Goal: Transaction & Acquisition: Purchase product/service

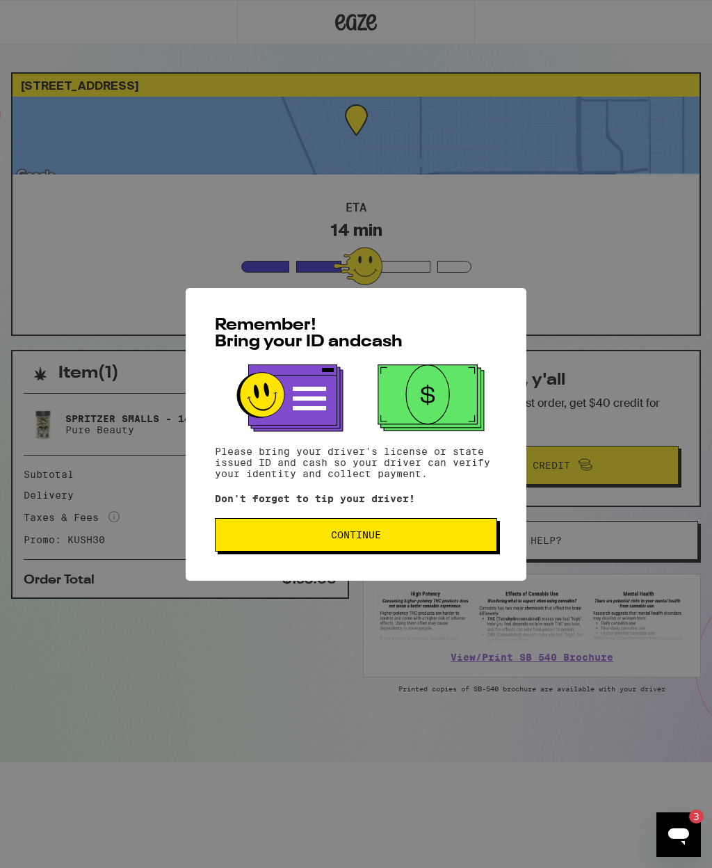
click at [281, 524] on button "Continue" at bounding box center [356, 534] width 282 height 33
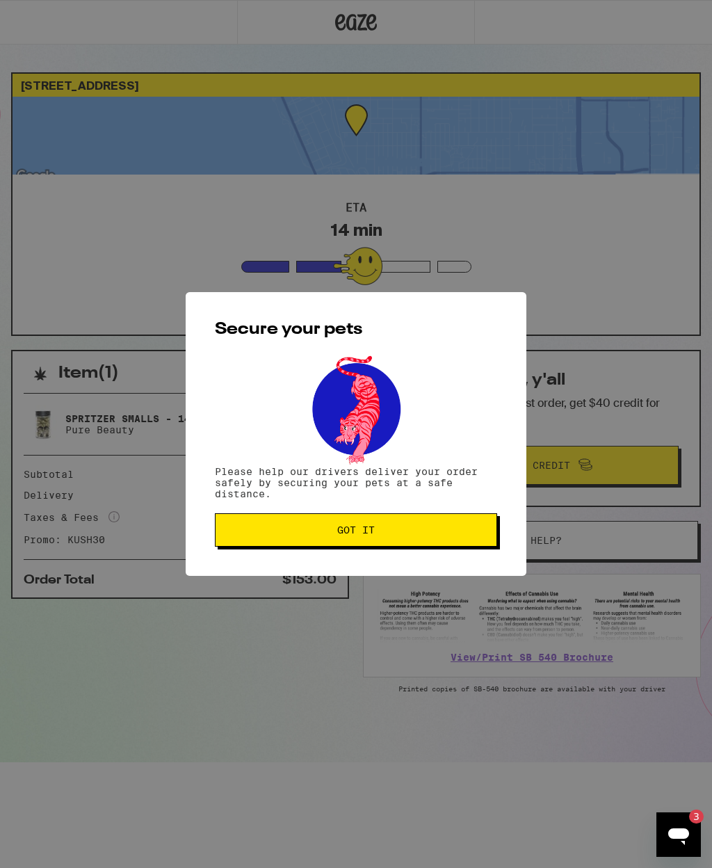
click at [272, 531] on span "Got it" at bounding box center [356, 530] width 259 height 10
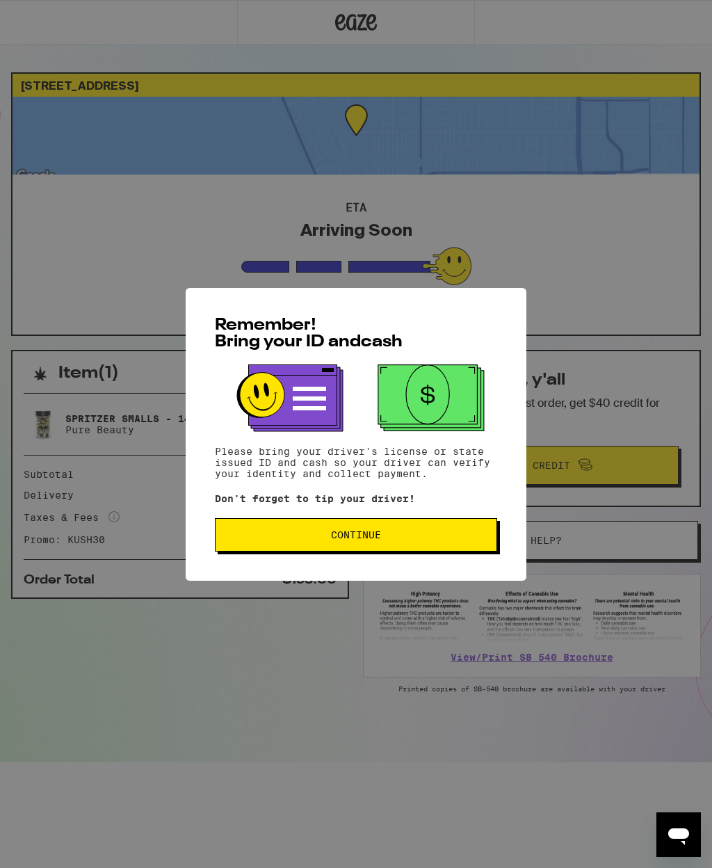
click at [267, 540] on span "Continue" at bounding box center [356, 535] width 259 height 10
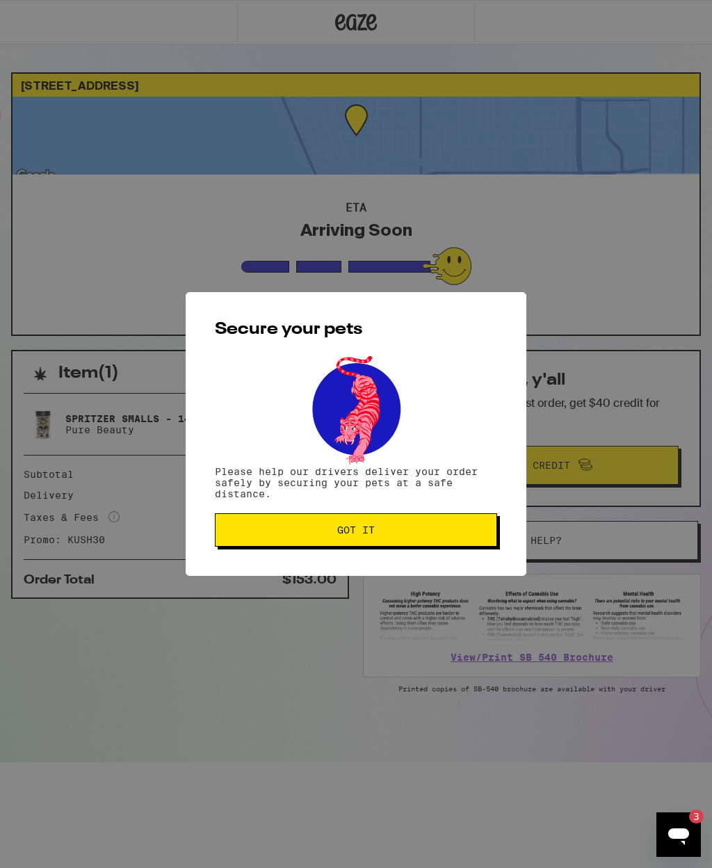
click at [232, 546] on button "Got it" at bounding box center [356, 529] width 282 height 33
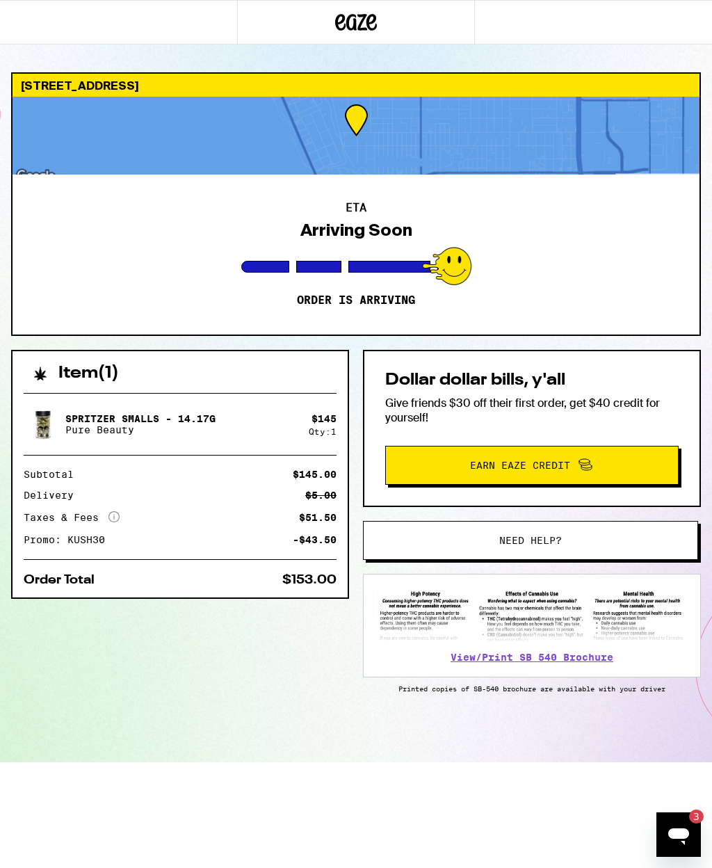
click at [689, 849] on div "Open messaging window, 3 unread messages" at bounding box center [679, 835] width 42 height 42
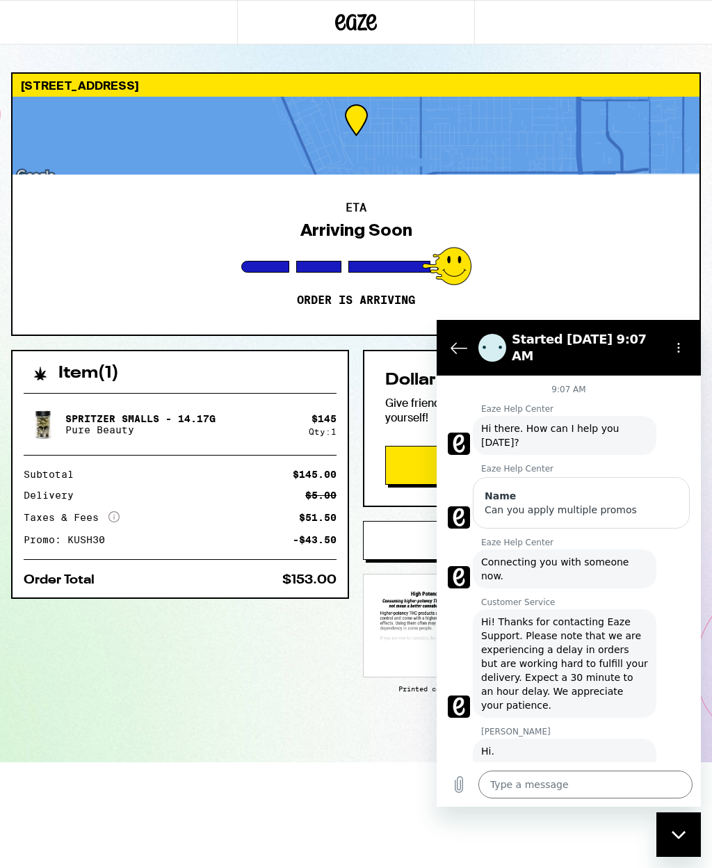
scroll to position [379, 0]
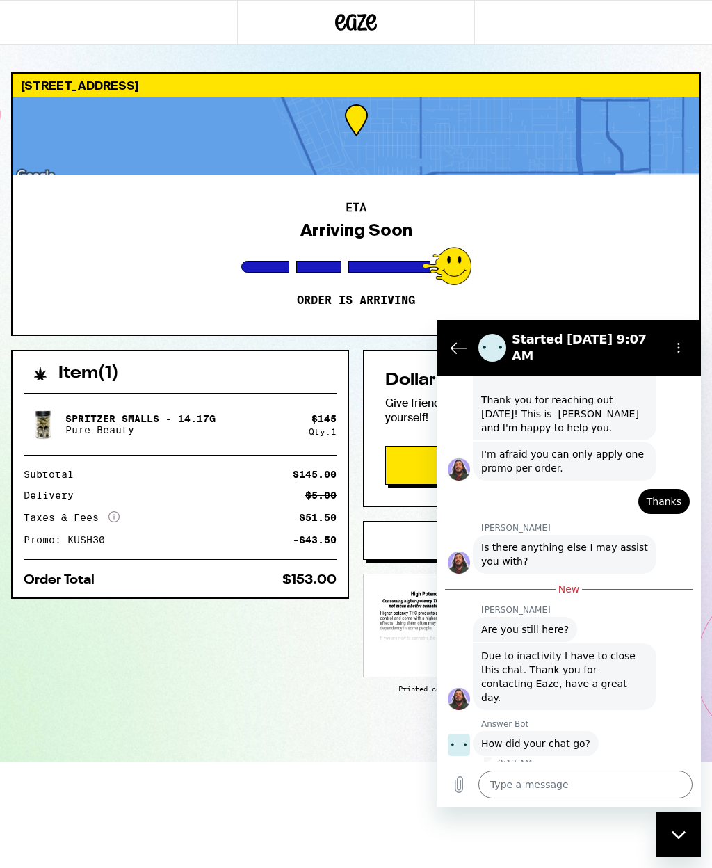
click at [588, 774] on button "Good 👍" at bounding box center [593, 787] width 66 height 26
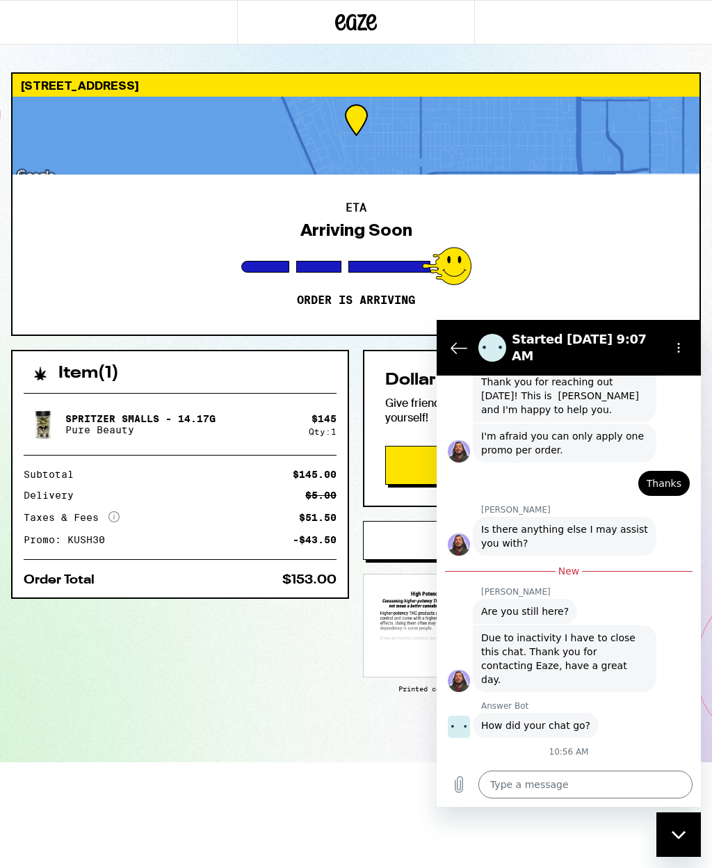
type textarea "x"
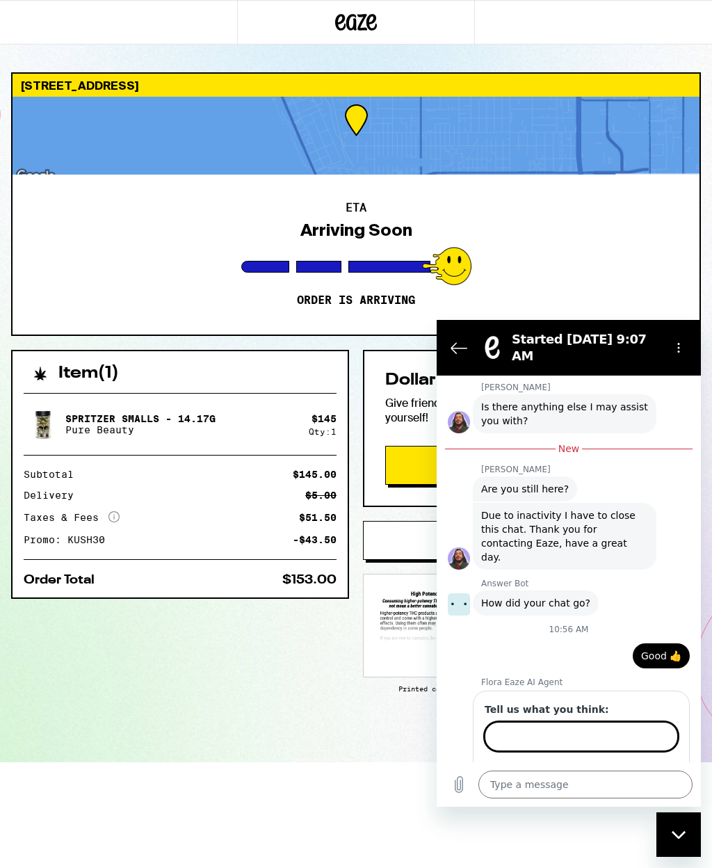
scroll to position [518, 0]
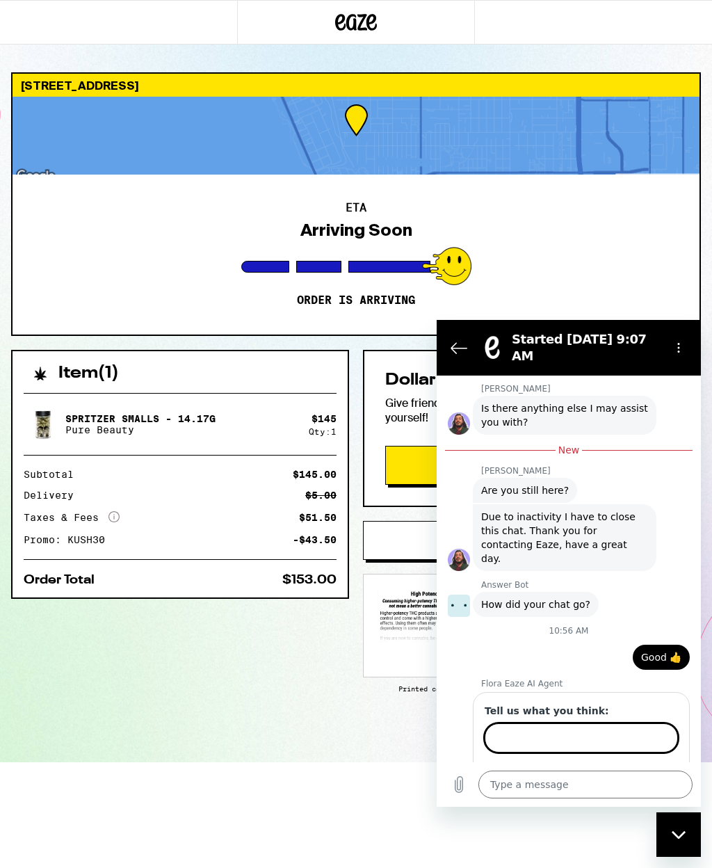
click at [456, 344] on icon "Back to the conversation list" at bounding box center [458, 348] width 15 height 10
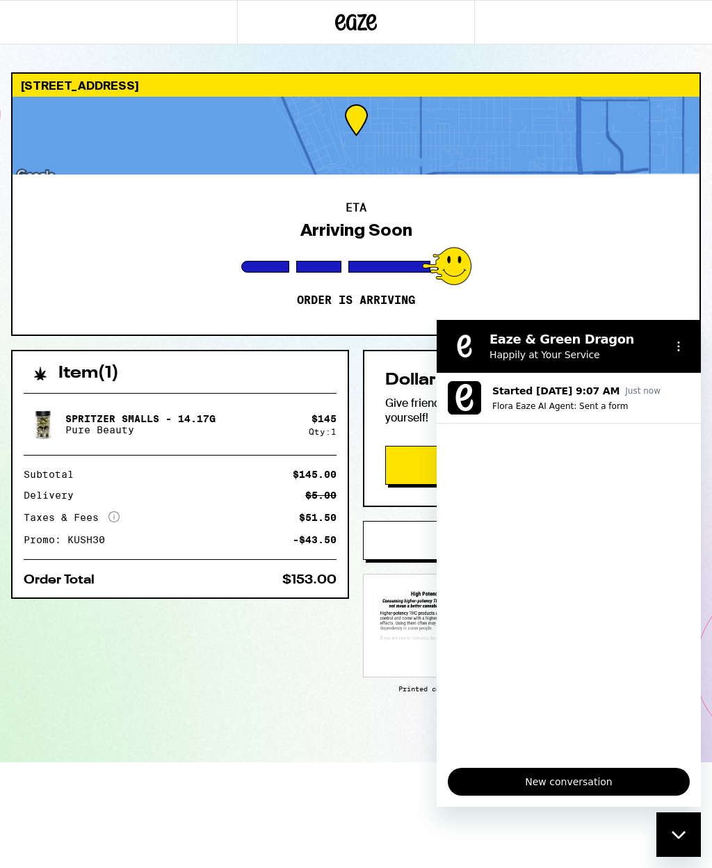
click at [675, 831] on icon "Close messaging window" at bounding box center [679, 834] width 15 height 9
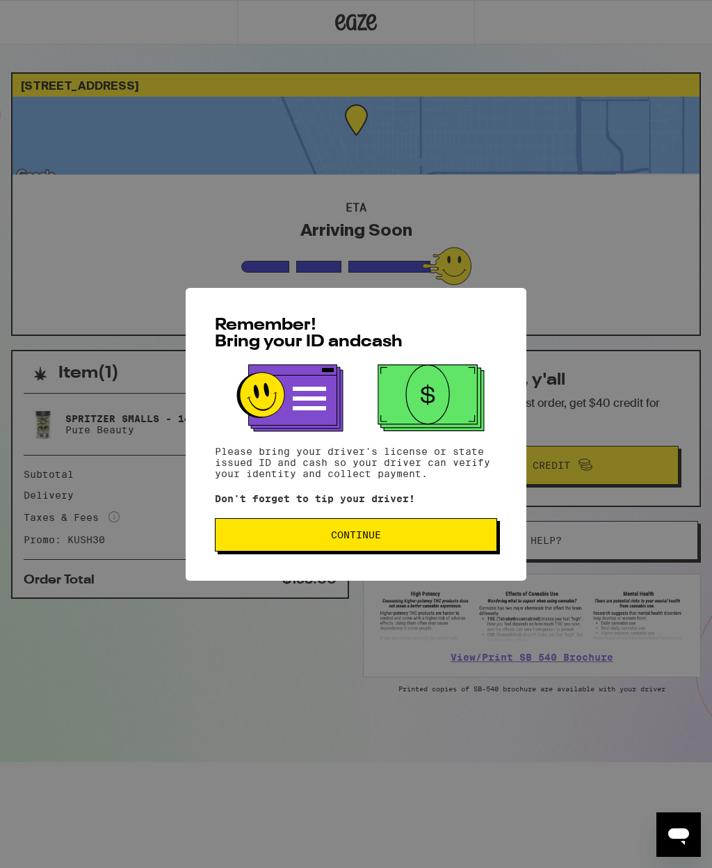
click at [255, 533] on button "Continue" at bounding box center [356, 534] width 282 height 33
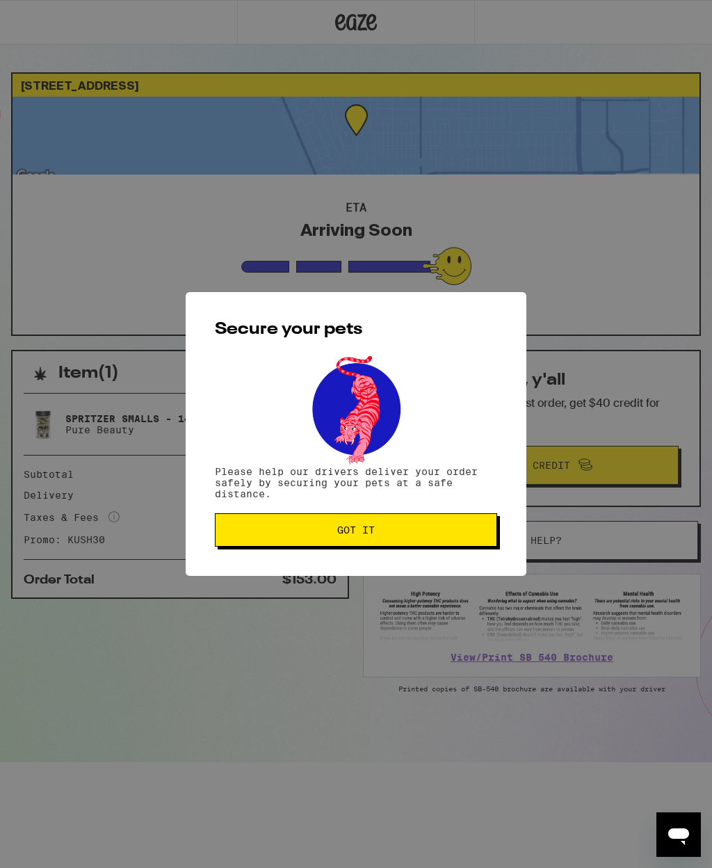
click at [254, 533] on span "Got it" at bounding box center [356, 530] width 259 height 10
